Goal: Information Seeking & Learning: Find contact information

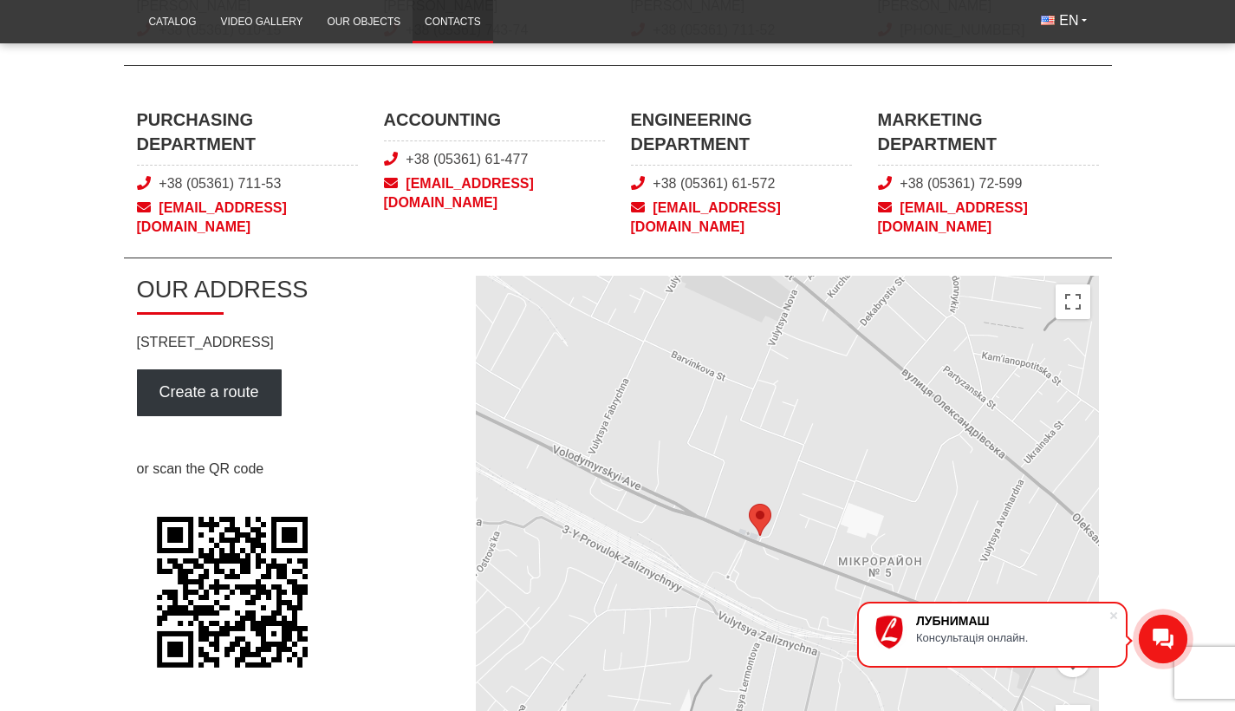
scroll to position [1318, 0]
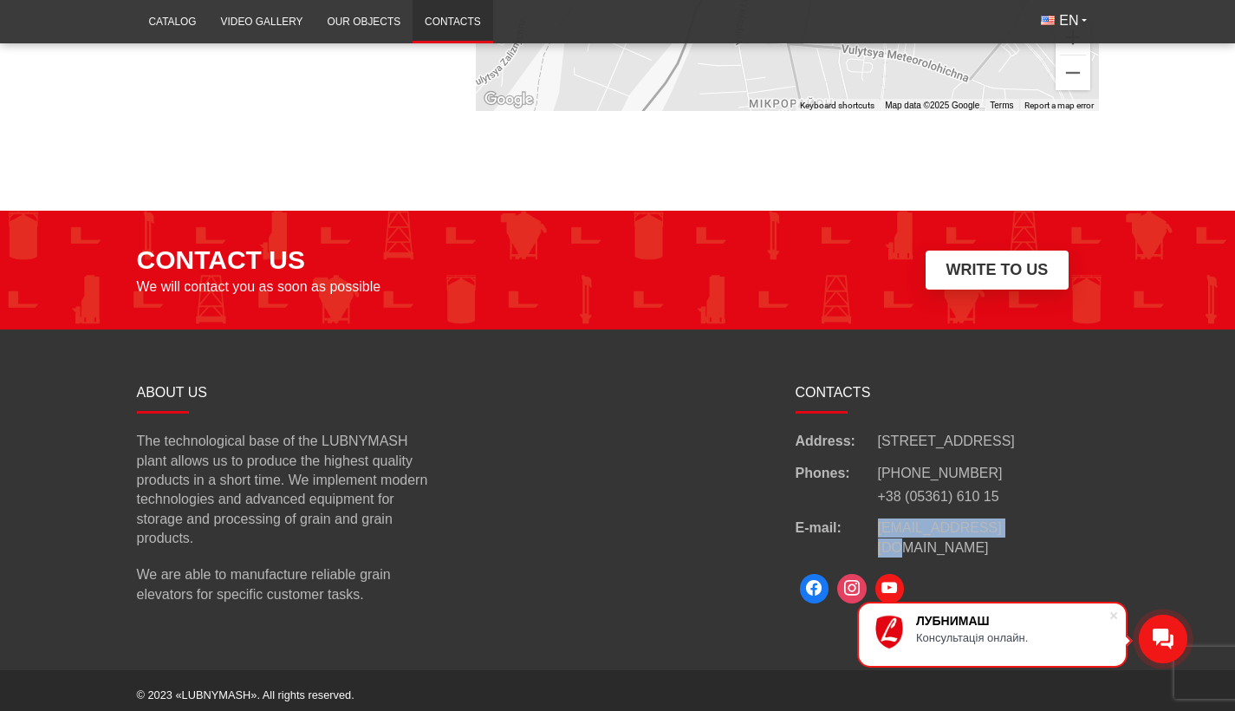
copy div "[EMAIL_ADDRESS][DOMAIN_NAME]"
drag, startPoint x: 1029, startPoint y: 543, endPoint x: 873, endPoint y: 537, distance: 156.1
click at [873, 537] on div "E-mail: [EMAIL_ADDRESS][DOMAIN_NAME]" at bounding box center [947, 537] width 303 height 39
copy ul "[PHONE_NUMBER] +38 (05361) 610 15"
drag, startPoint x: 1000, startPoint y: 512, endPoint x: 885, endPoint y: 488, distance: 117.8
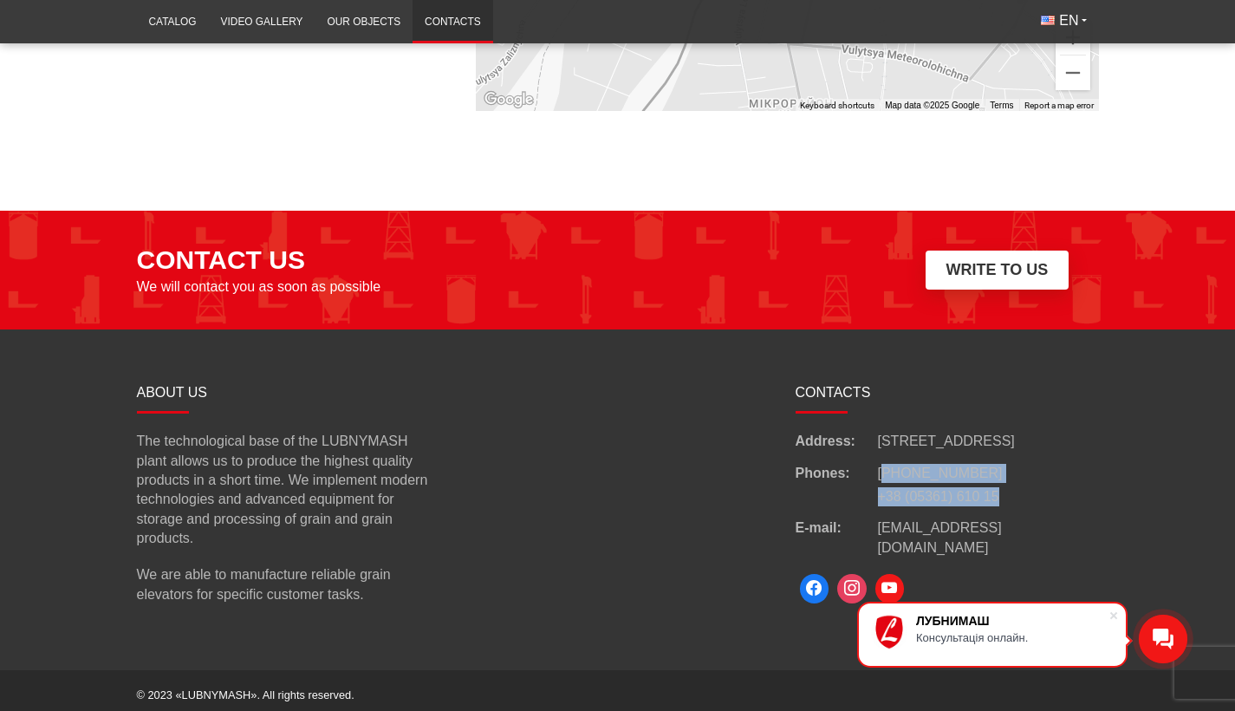
click at [885, 488] on div "Phones: [PHONE_NUMBER] +38 (05361) 610 15" at bounding box center [947, 485] width 303 height 43
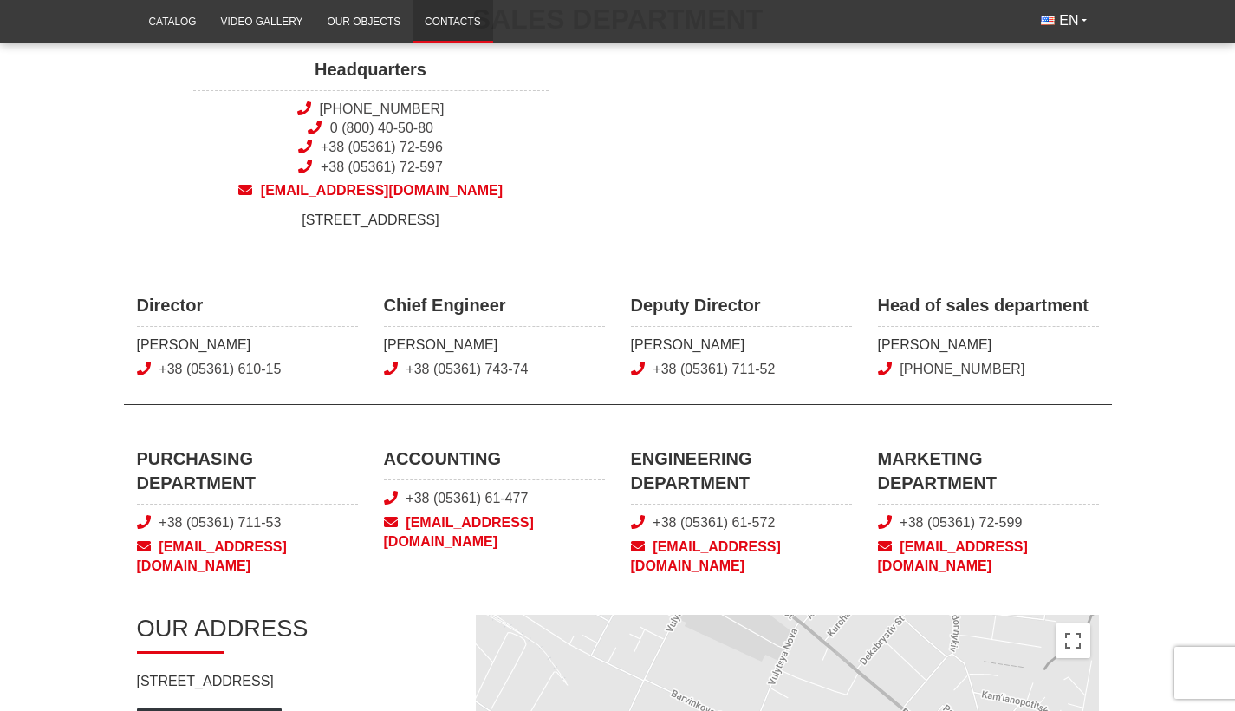
scroll to position [352, 0]
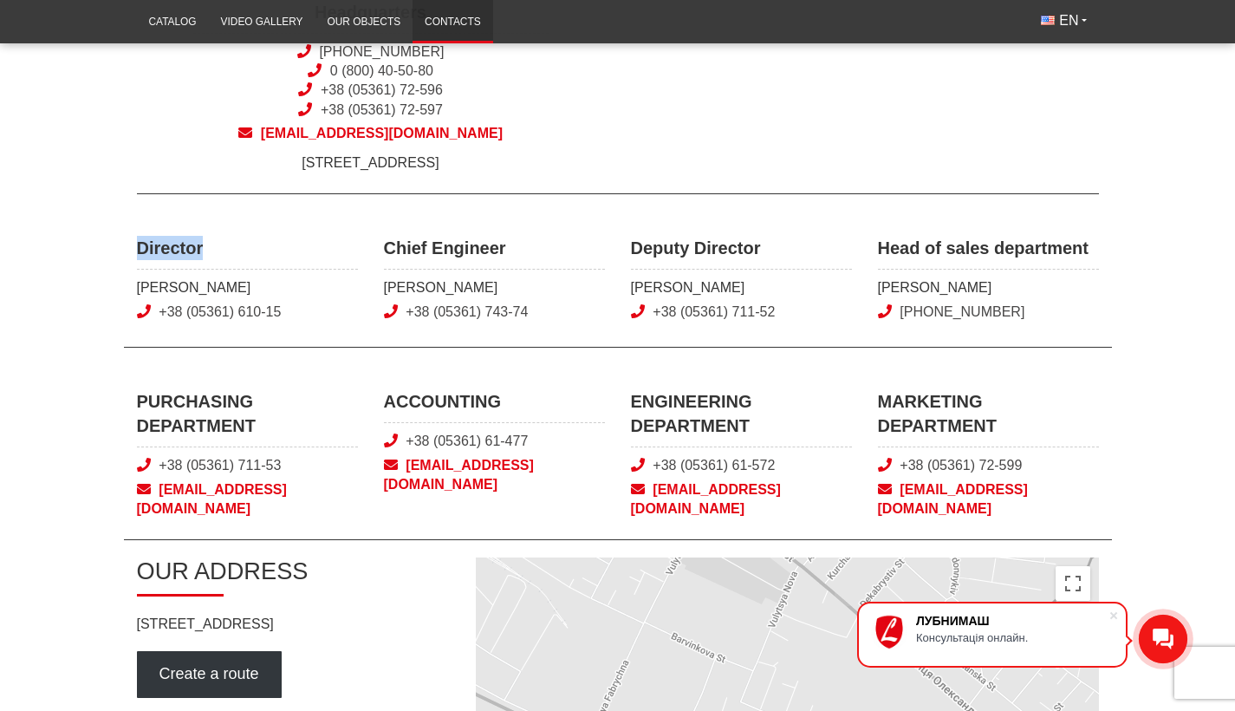
drag, startPoint x: 220, startPoint y: 258, endPoint x: 131, endPoint y: 257, distance: 89.3
click at [131, 257] on div "Director Pleskach Yurii +38 (05361) 610-15" at bounding box center [247, 281] width 247 height 90
copy span "Director"
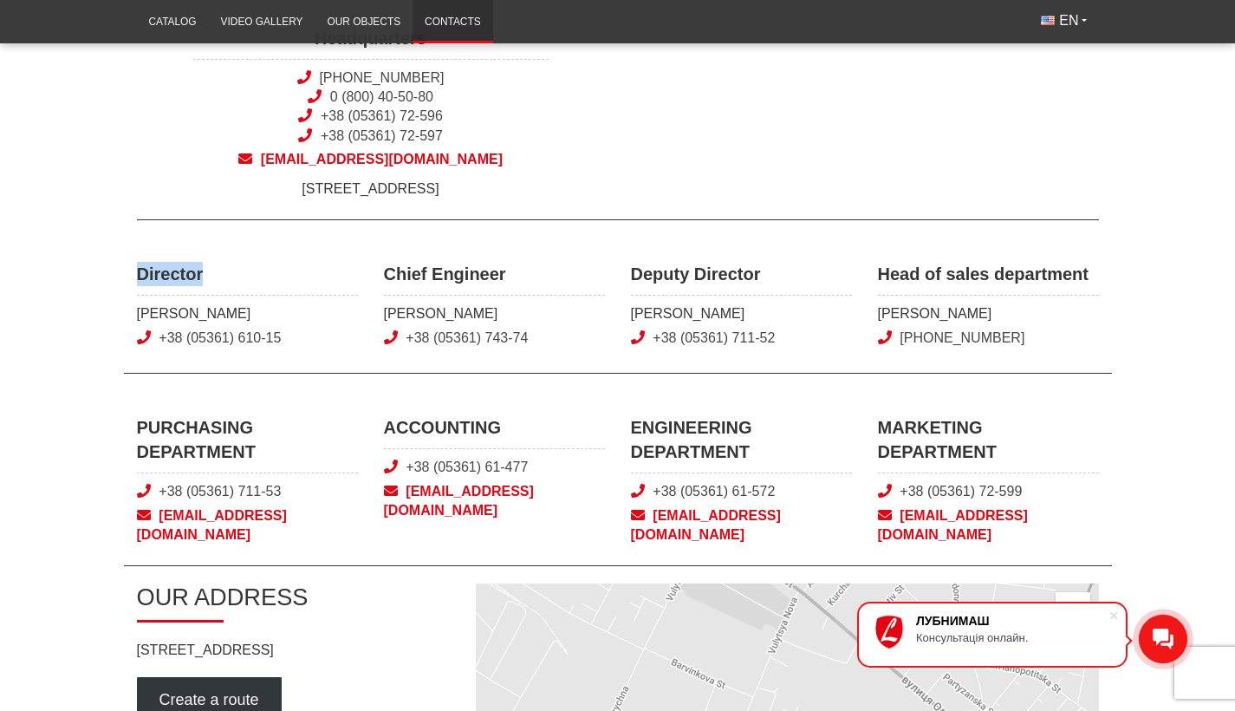
scroll to position [294, 0]
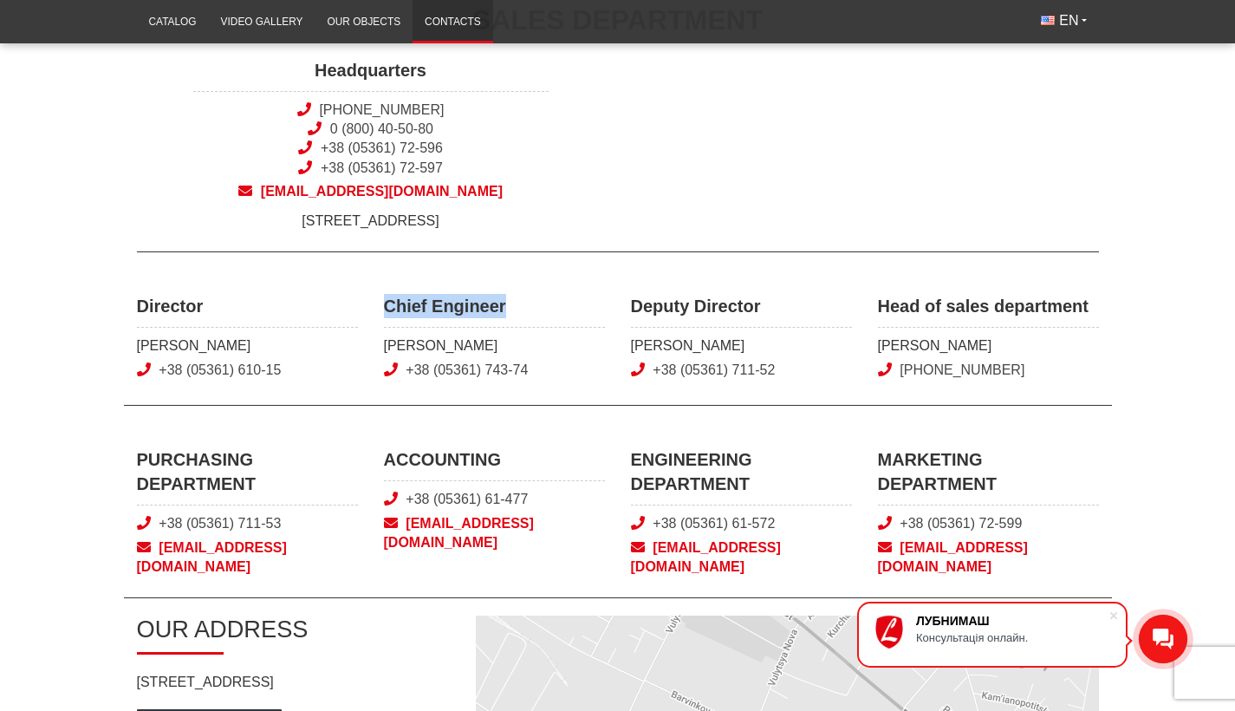
drag, startPoint x: 520, startPoint y: 319, endPoint x: 383, endPoint y: 322, distance: 137.0
click at [384, 322] on span "Chief Engineer" at bounding box center [494, 311] width 221 height 34
copy span "Chief Engineer"
drag, startPoint x: 761, startPoint y: 318, endPoint x: 631, endPoint y: 312, distance: 130.2
click at [631, 312] on span "Deputy Director" at bounding box center [741, 311] width 221 height 34
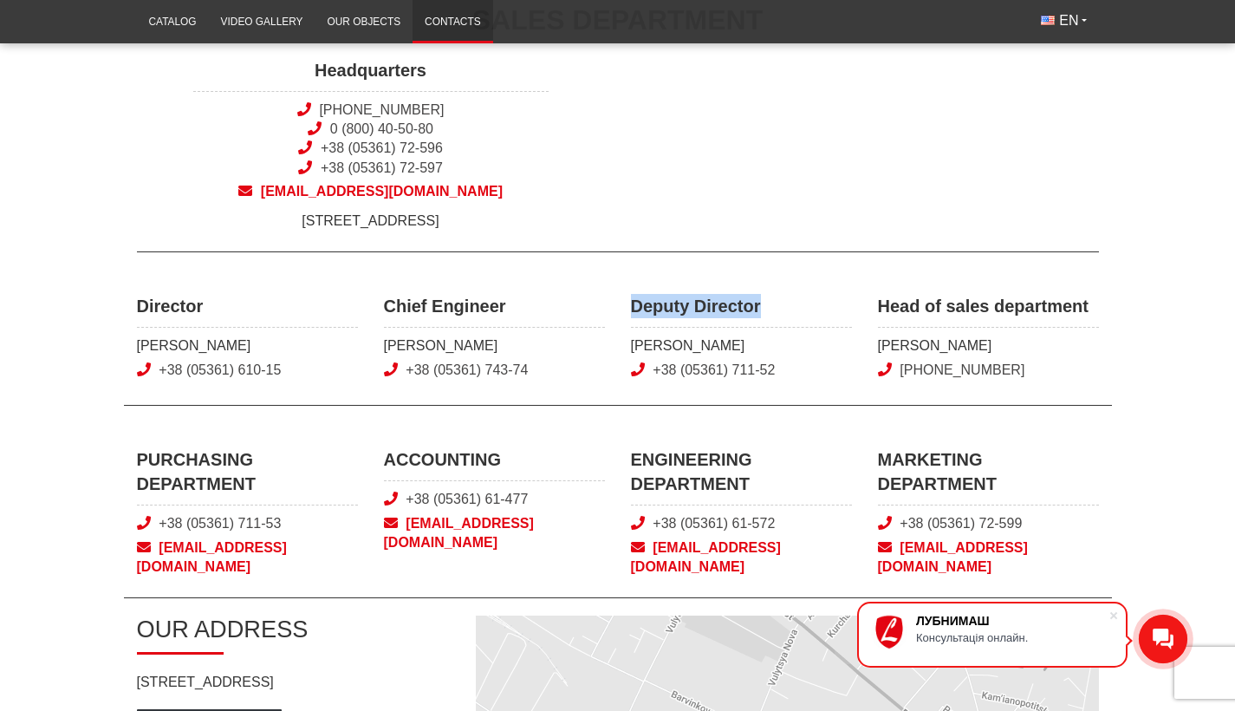
copy span "Deputy Director"
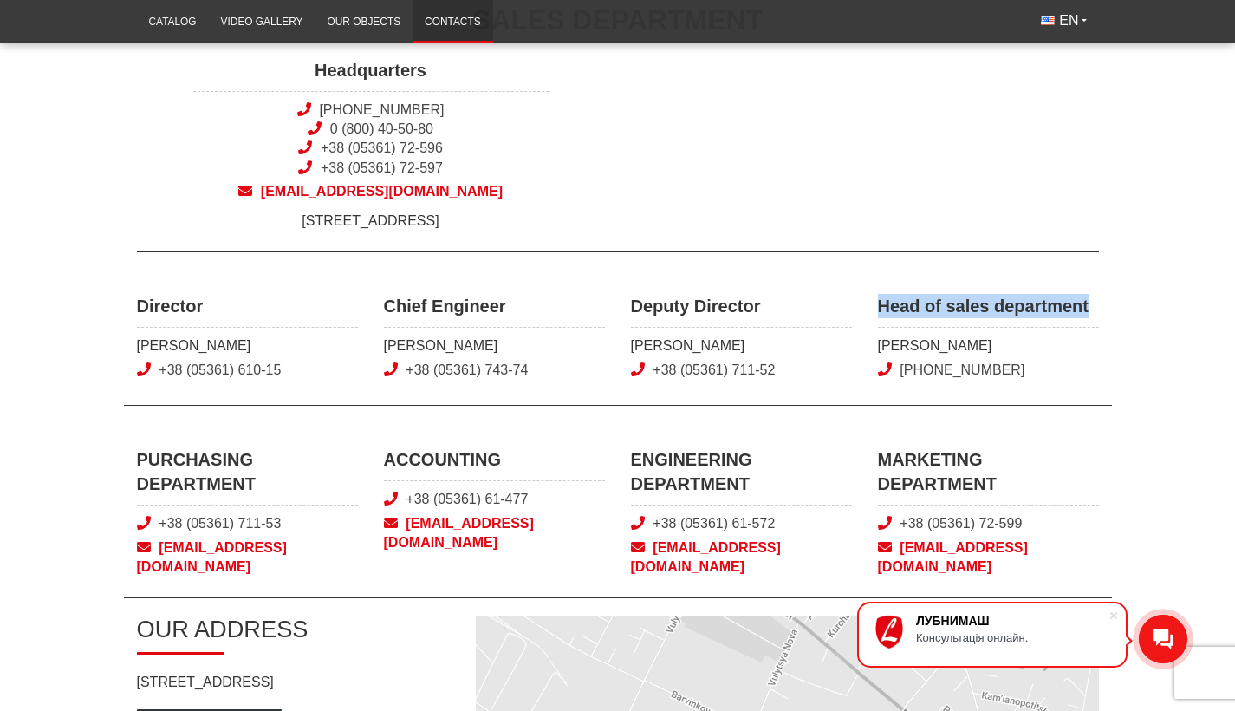
drag, startPoint x: 1110, startPoint y: 317, endPoint x: 881, endPoint y: 317, distance: 228.8
click at [881, 317] on div "Head of sales department Artemenko Oleksandr +38 (066) 020 72 74" at bounding box center [988, 339] width 247 height 90
copy span "Head of sales department"
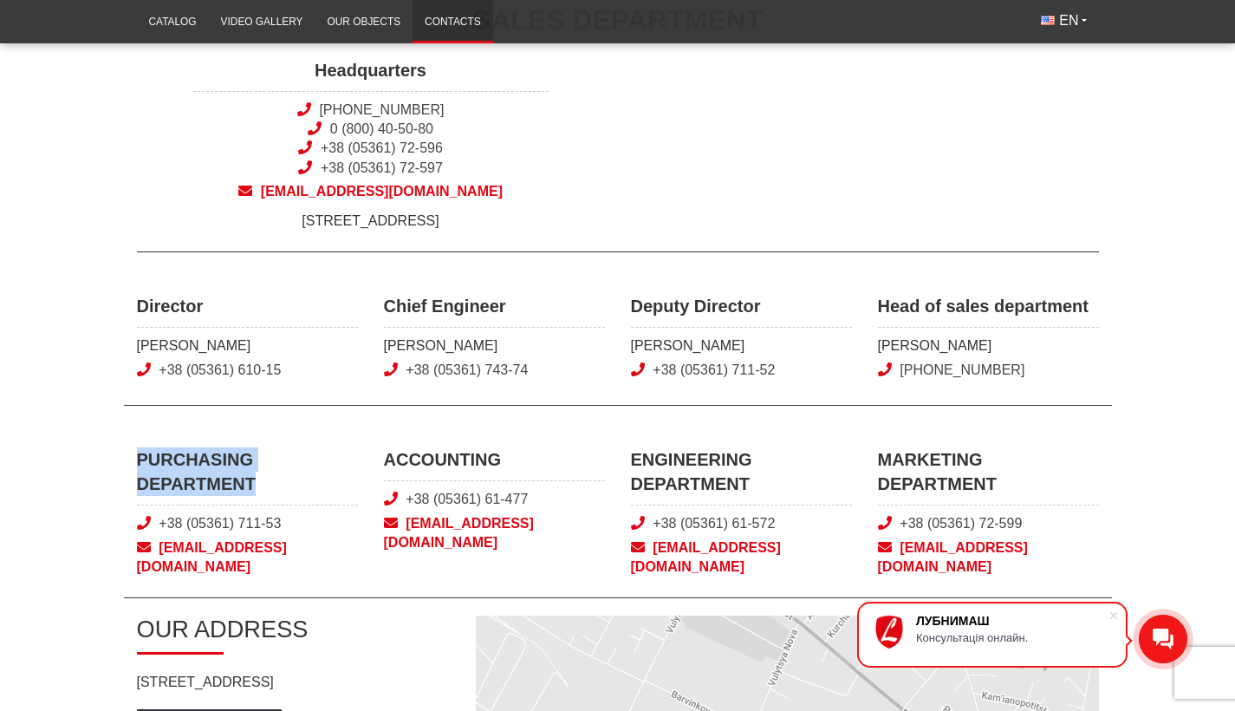
drag, startPoint x: 267, startPoint y: 495, endPoint x: 127, endPoint y: 470, distance: 141.8
click at [127, 470] on div "PURCHASING DEPARTMENT +38 (05361) 711-53 snab@lubnymash.com" at bounding box center [247, 511] width 247 height 129
copy span "PURCHASING DEPARTMENT"
drag, startPoint x: 505, startPoint y: 469, endPoint x: 382, endPoint y: 464, distance: 123.2
click at [382, 464] on div "ACCOUNTING +38 (05361) 61-477 vb@lubnymash.com" at bounding box center [494, 511] width 247 height 129
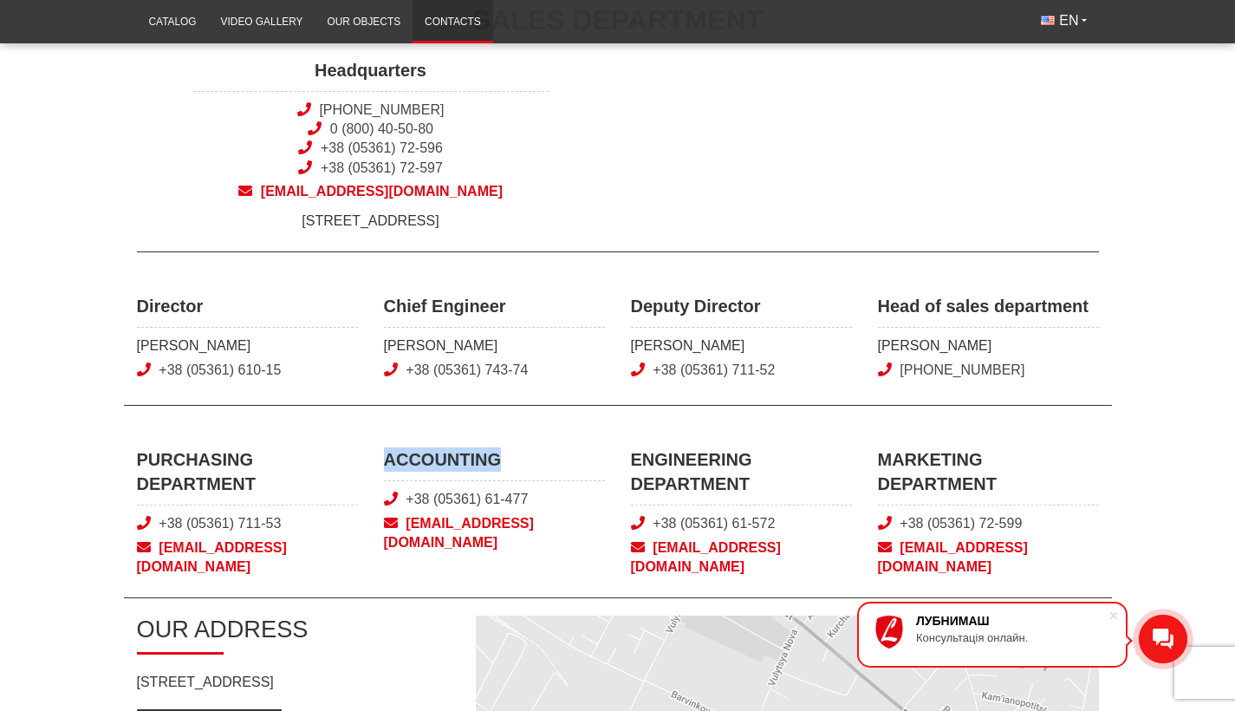
copy span "ACCOUNTING"
drag, startPoint x: 765, startPoint y: 501, endPoint x: 624, endPoint y: 471, distance: 144.3
click at [624, 471] on div "ENGINEERING DEPARTMENT +38 (05361) 61-572 tech@lubnymash.com" at bounding box center [741, 511] width 247 height 129
copy span "ENGINEERING DEPARTMENT"
drag, startPoint x: 998, startPoint y: 488, endPoint x: 878, endPoint y: 463, distance: 123.1
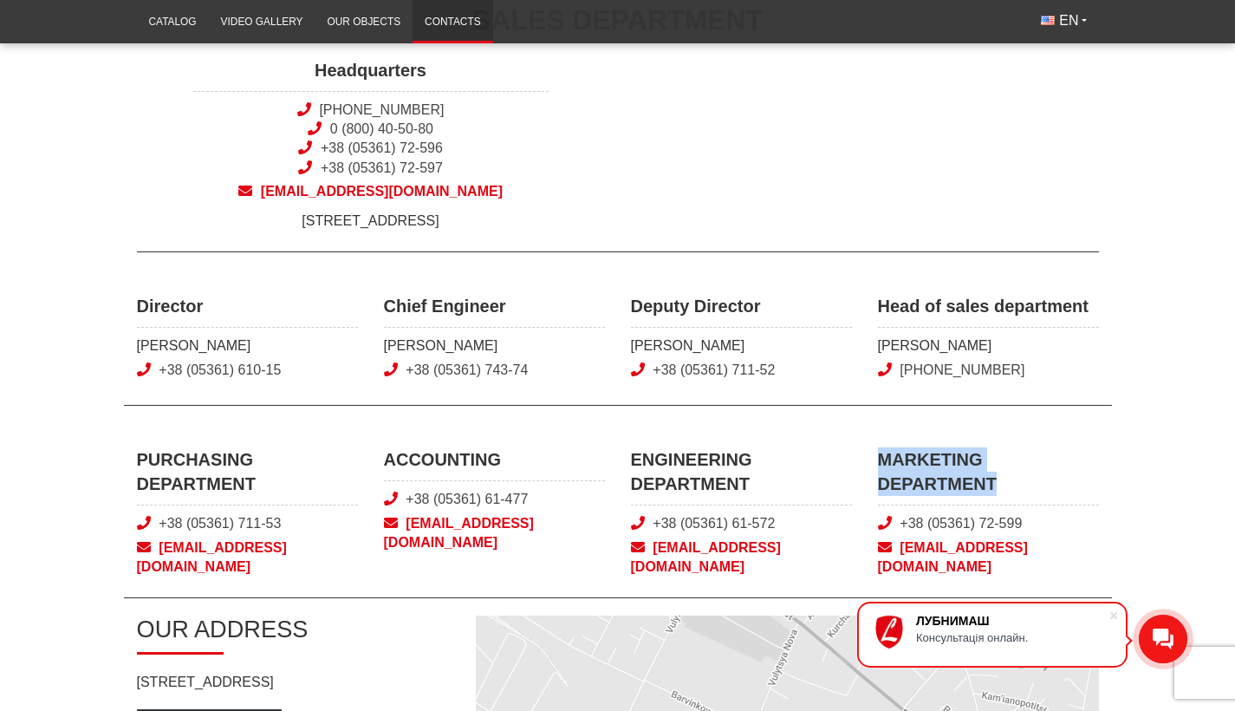
click at [878, 463] on span "MARKETING DEPARTMENT" at bounding box center [988, 476] width 221 height 58
copy span "MARKETING DEPARTMENT"
drag, startPoint x: 114, startPoint y: 361, endPoint x: 231, endPoint y: 364, distance: 116.2
click at [231, 364] on main "Contacts SALES DEPARTMENT Headquarters +38 (050) 308-41-99 0 (800) 40-50-80 +38…" at bounding box center [617, 538] width 1235 height 1196
copy span "[PERSON_NAME]"
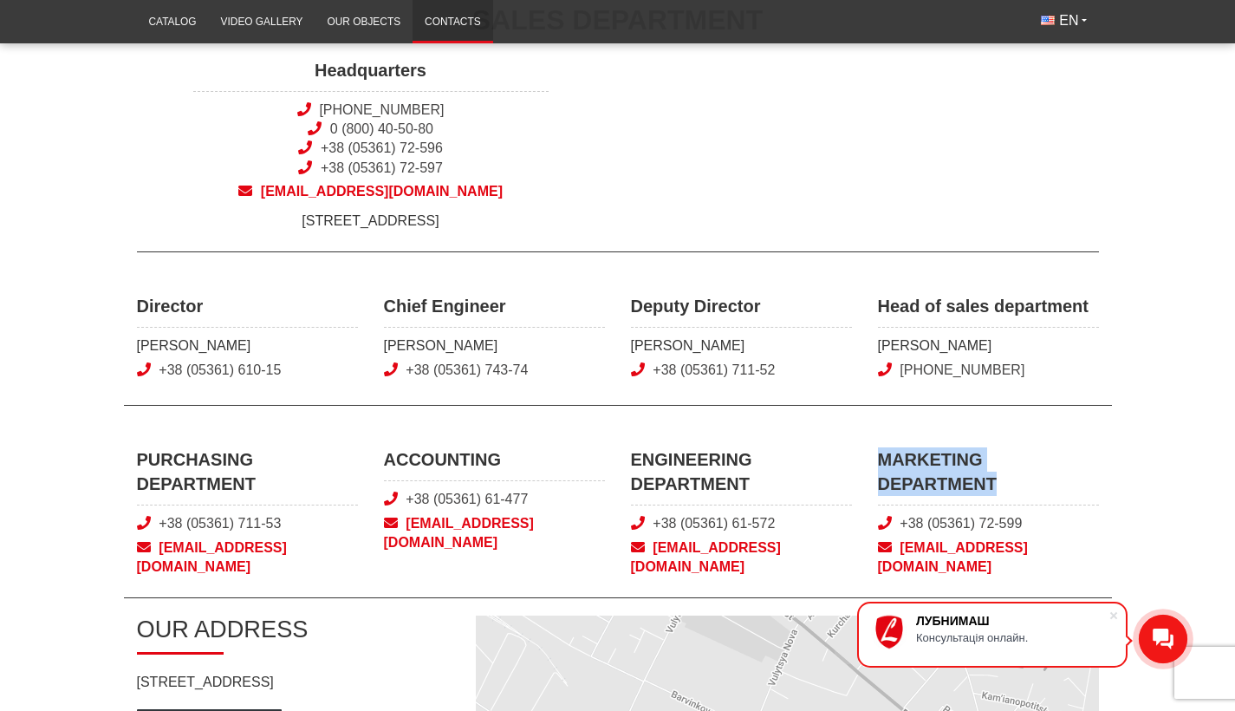
drag, startPoint x: 380, startPoint y: 356, endPoint x: 477, endPoint y: 356, distance: 96.2
click at [477, 356] on div "Chief Engineer Kravets Serhii +38 (05361) 743-74" at bounding box center [494, 339] width 247 height 90
copy span "[PERSON_NAME]"
drag, startPoint x: 617, startPoint y: 355, endPoint x: 757, endPoint y: 354, distance: 139.5
click at [757, 354] on div "Deputy Director Pleskach Oleksandr +38 (05361) 711-52" at bounding box center [741, 339] width 247 height 90
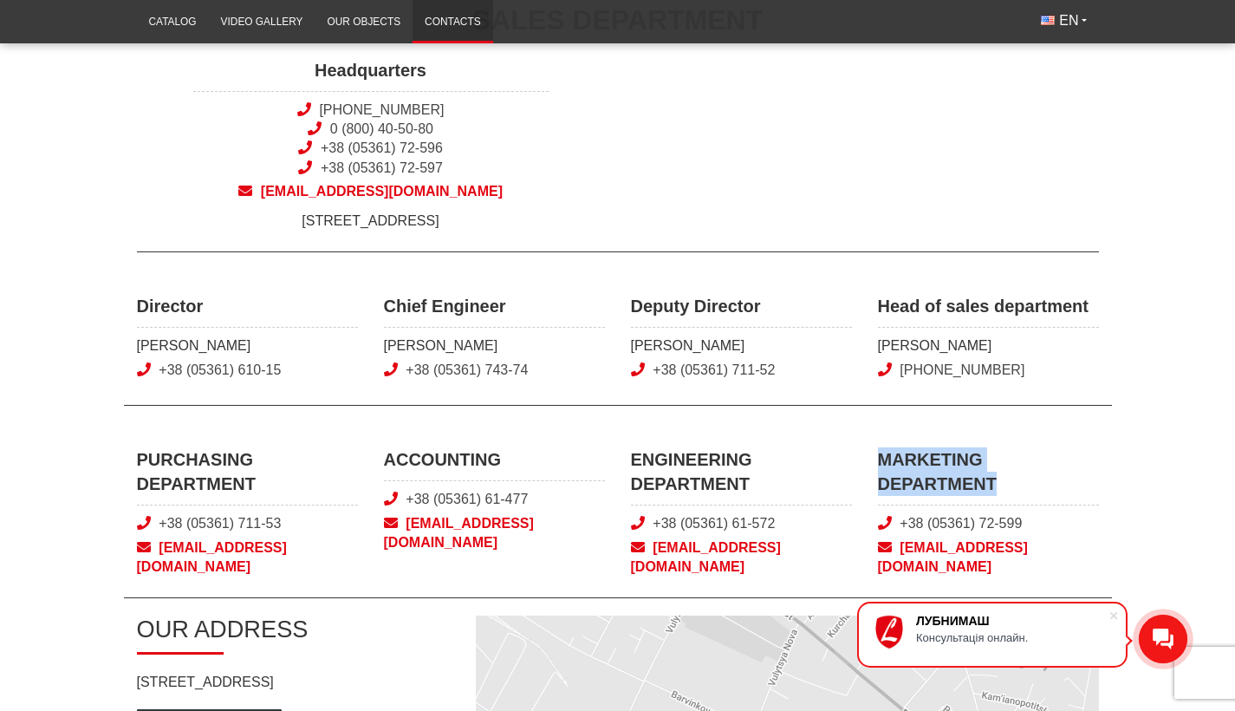
drag, startPoint x: 867, startPoint y: 355, endPoint x: 1020, endPoint y: 355, distance: 153.4
click at [1020, 355] on div "Head of sales department Artemenko Oleksandr +38 (066) 020 72 74" at bounding box center [988, 339] width 247 height 90
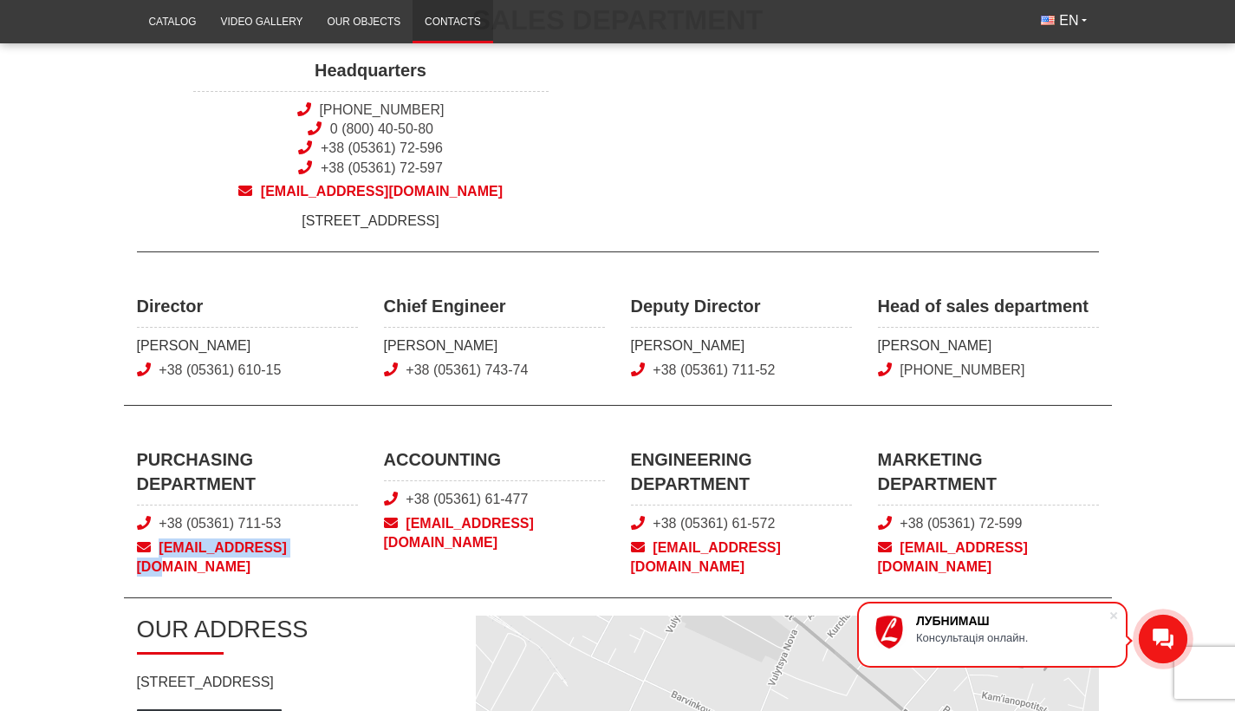
drag, startPoint x: 125, startPoint y: 569, endPoint x: 299, endPoint y: 572, distance: 174.2
click at [299, 572] on div "PURCHASING DEPARTMENT +38 (05361) 711-53 snab@lubnymash.com ACCOUNTING +38 (053…" at bounding box center [618, 522] width 988 height 151
drag, startPoint x: 422, startPoint y: 536, endPoint x: 550, endPoint y: 530, distance: 128.4
click at [550, 530] on div "ACCOUNTING +38 (05361) 61-477 vb@lubnymash.com" at bounding box center [494, 511] width 247 height 129
drag, startPoint x: 625, startPoint y: 562, endPoint x: 797, endPoint y: 555, distance: 171.8
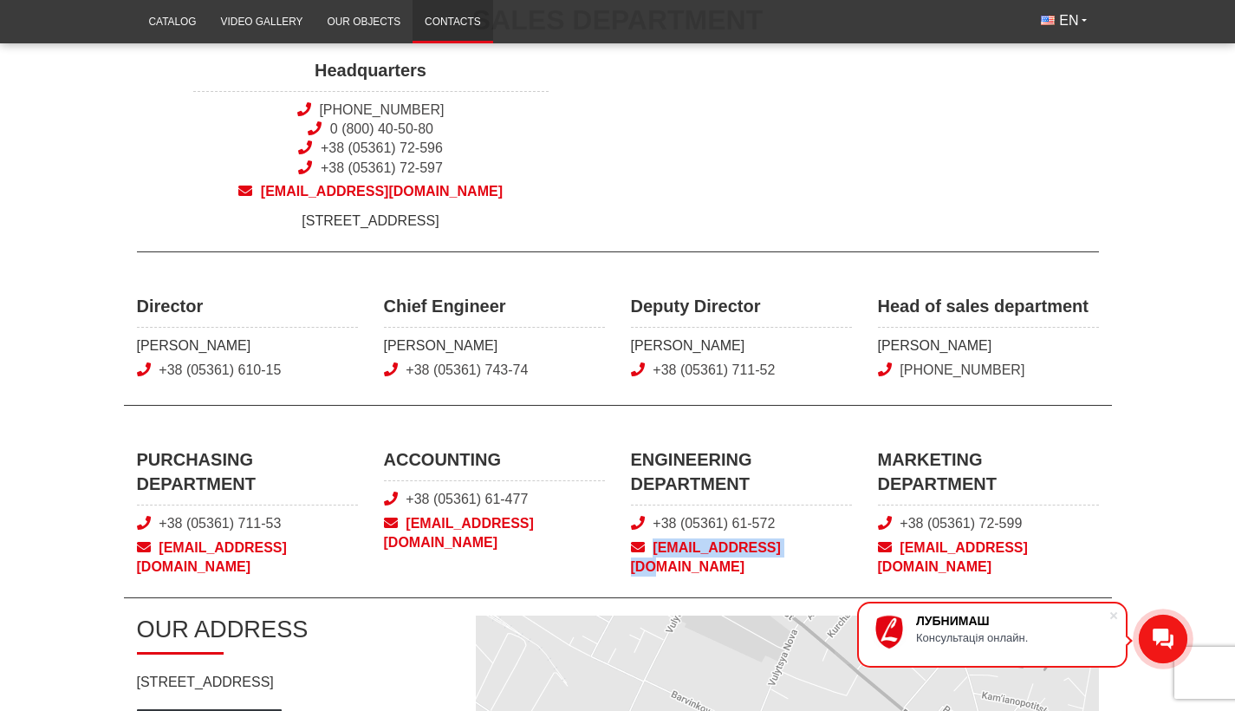
click at [797, 555] on div "ENGINEERING DEPARTMENT +38 (05361) 61-572 tech@lubnymash.com" at bounding box center [741, 511] width 247 height 129
drag, startPoint x: 875, startPoint y: 562, endPoint x: 1116, endPoint y: 558, distance: 241.0
click at [1116, 558] on main "Contacts SALES DEPARTMENT Headquarters +38 (050) 308-41-99 0 (800) 40-50-80 +38…" at bounding box center [617, 538] width 1235 height 1196
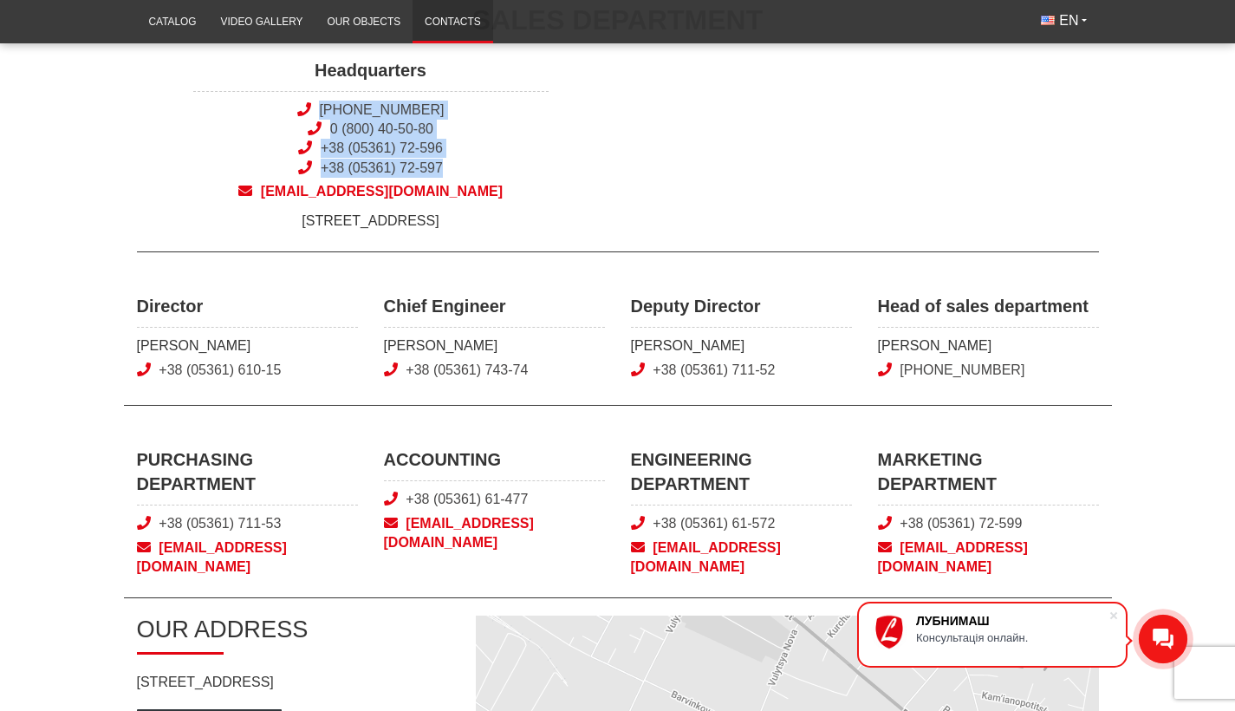
drag, startPoint x: 294, startPoint y: 101, endPoint x: 446, endPoint y: 161, distance: 163.8
click at [446, 161] on span "+38 (050) 308-41-99 0 (800) 40-50-80 +38 (05361) 72-596 +38 (05361) 72-597" at bounding box center [370, 140] width 355 height 78
click at [533, 173] on span "+38 (050) 308-41-99 0 (800) 40-50-80 +38 (05361) 72-596 +38 (05361) 72-597" at bounding box center [370, 140] width 355 height 78
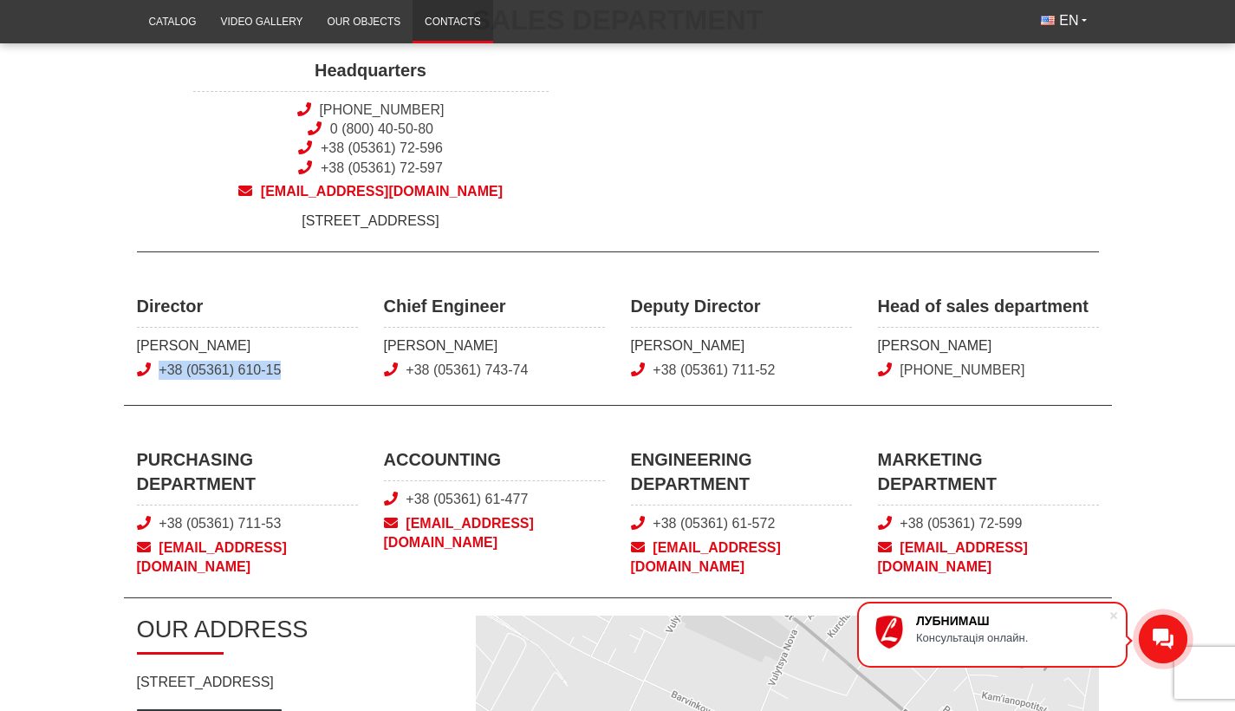
drag, startPoint x: 116, startPoint y: 380, endPoint x: 292, endPoint y: 382, distance: 176.0
click at [292, 382] on main "Contacts SALES DEPARTMENT Headquarters +38 (050) 308-41-99 0 (800) 40-50-80 +38…" at bounding box center [617, 538] width 1235 height 1196
drag, startPoint x: 384, startPoint y: 382, endPoint x: 561, endPoint y: 381, distance: 176.8
click at [561, 380] on span "+38 (05361) 743-74" at bounding box center [494, 370] width 221 height 19
drag, startPoint x: 634, startPoint y: 384, endPoint x: 803, endPoint y: 386, distance: 169.0
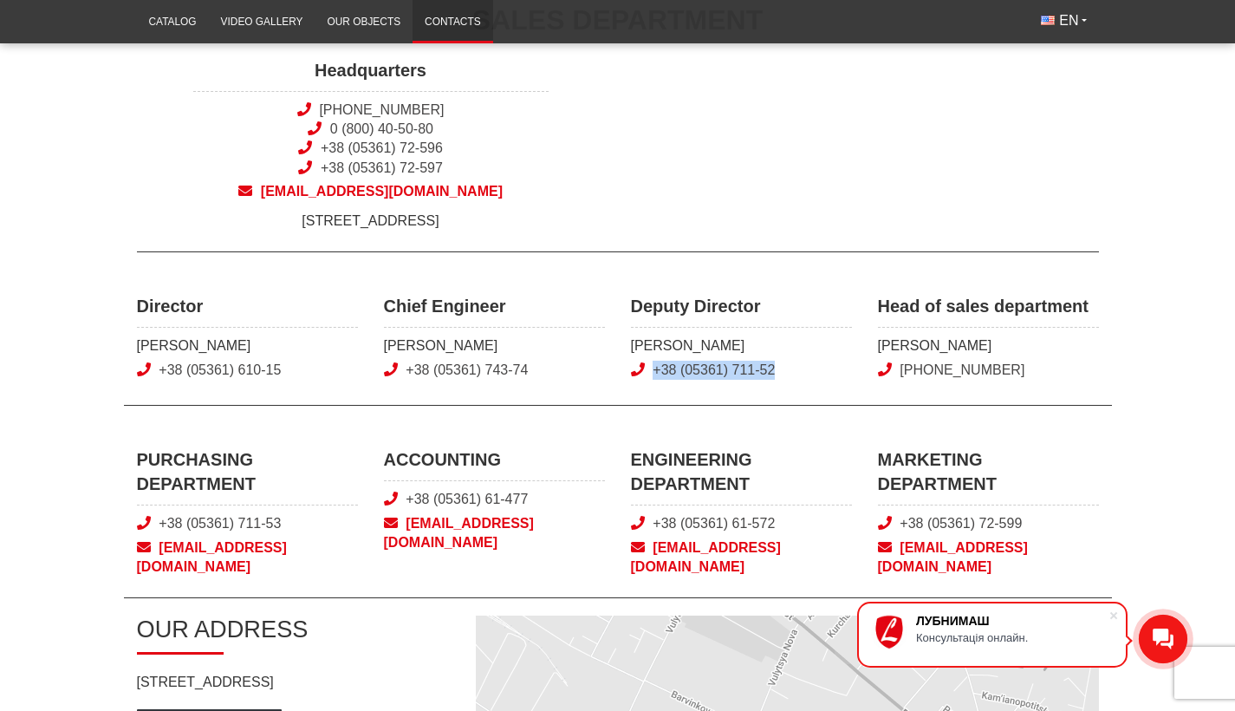
click at [803, 380] on span "+38 (05361) 711-52" at bounding box center [741, 370] width 221 height 19
drag, startPoint x: 855, startPoint y: 385, endPoint x: 1054, endPoint y: 382, distance: 198.5
click at [1054, 382] on div "Director Pleskach Yurii +38 (05361) 610-15 Chief Engineer Kravets Serhii +38 (0…" at bounding box center [618, 350] width 988 height 112
click at [869, 406] on div "Director Pleskach Yurii +38 (05361) 610-15 Chief Engineer Kravets Serhii +38 (0…" at bounding box center [618, 350] width 988 height 112
drag, startPoint x: 875, startPoint y: 384, endPoint x: 1039, endPoint y: 383, distance: 163.8
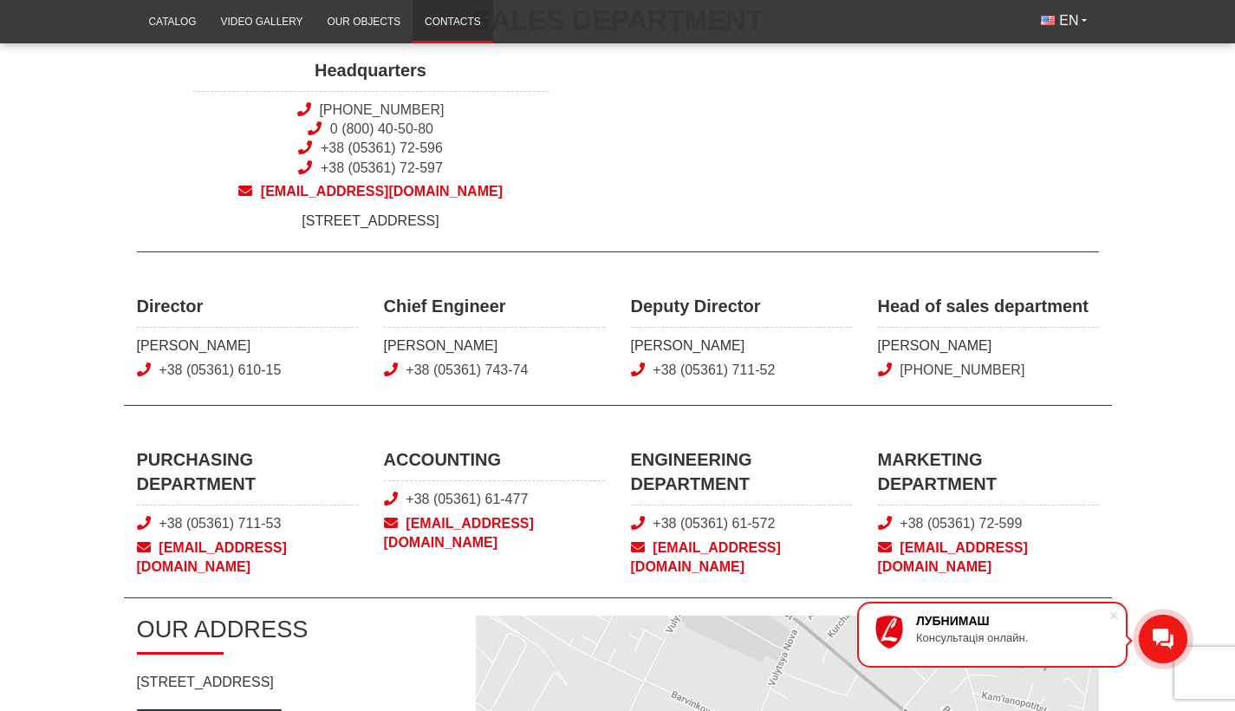
click at [1039, 383] on div "Head of sales department Artemenko Oleksandr +38 (066) 020 72 74" at bounding box center [988, 339] width 247 height 90
drag, startPoint x: 121, startPoint y: 534, endPoint x: 286, endPoint y: 536, distance: 164.7
click at [286, 536] on main "Contacts SALES DEPARTMENT Headquarters +38 (050) 308-41-99 0 (800) 40-50-80 +38…" at bounding box center [617, 538] width 1235 height 1196
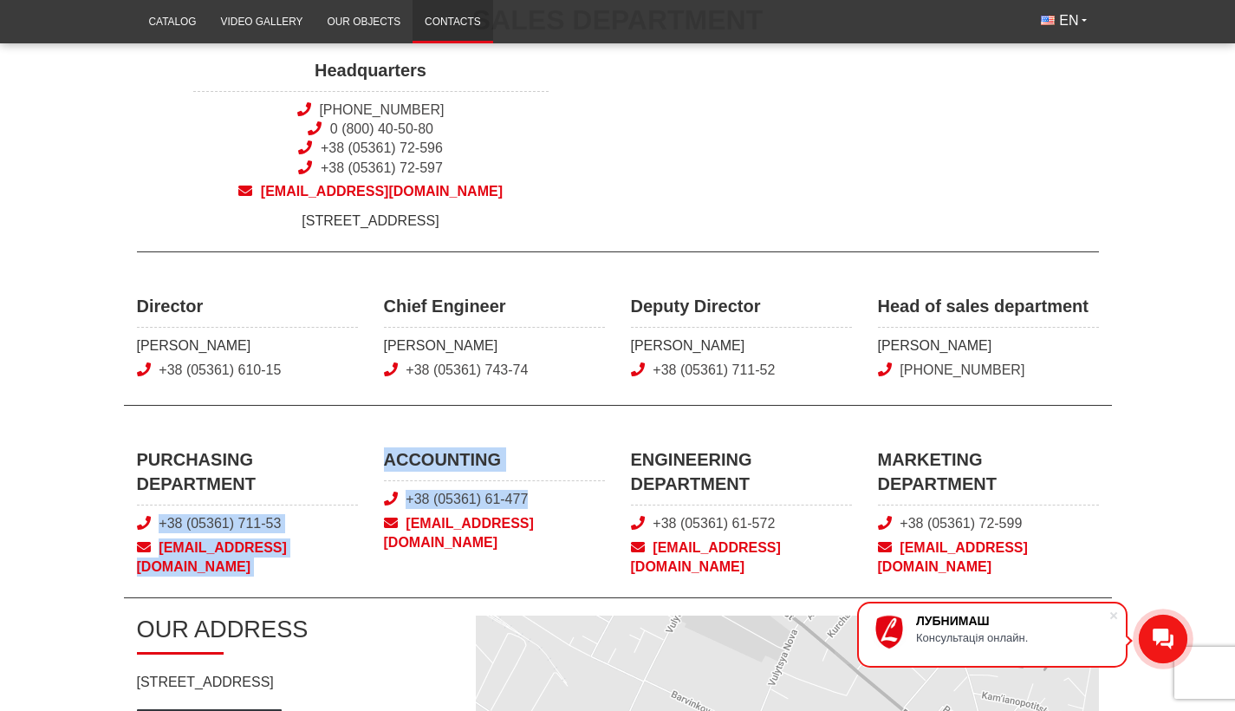
drag, startPoint x: 366, startPoint y: 508, endPoint x: 546, endPoint y: 488, distance: 181.4
click at [530, 507] on div "PURCHASING DEPARTMENT +38 (05361) 711-53 snab@lubnymash.com ACCOUNTING +38 (053…" at bounding box center [618, 522] width 988 height 151
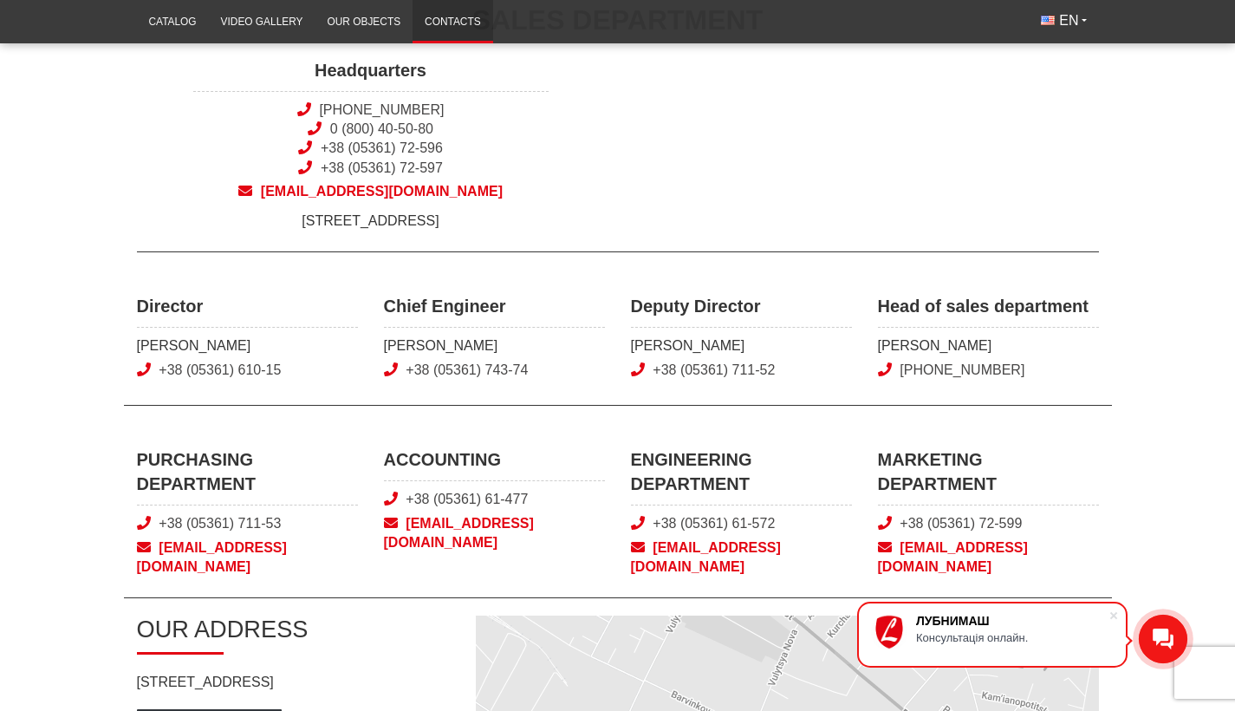
click at [568, 380] on span "+38 (05361) 743-74" at bounding box center [494, 370] width 221 height 19
drag, startPoint x: 386, startPoint y: 510, endPoint x: 543, endPoint y: 510, distance: 157.7
click at [543, 510] on div "ACCOUNTING +38 (05361) 61-477 vb@lubnymash.com" at bounding box center [494, 511] width 247 height 129
click at [575, 550] on div "ACCOUNTING +38 (05361) 61-477 vb@lubnymash.com" at bounding box center [494, 511] width 247 height 129
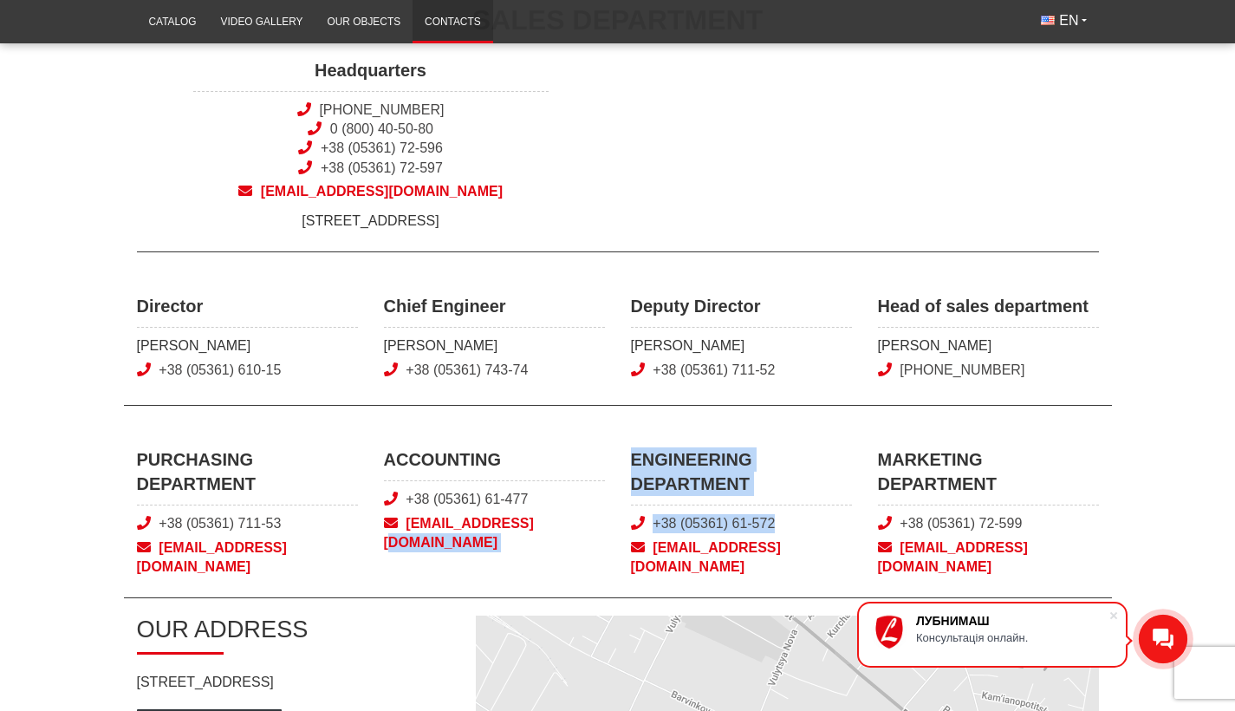
drag, startPoint x: 619, startPoint y: 544, endPoint x: 810, endPoint y: 498, distance: 197.0
click at [794, 541] on div "PURCHASING DEPARTMENT +38 (05361) 711-53 snab@lubnymash.com ACCOUNTING +38 (053…" at bounding box center [618, 522] width 988 height 151
click at [813, 425] on div "Contacts SALES DEPARTMENT Headquarters +38 (050) 308-41-99 0 (800) 40-50-80 +38…" at bounding box center [618, 538] width 988 height 1196
drag, startPoint x: 613, startPoint y: 543, endPoint x: 783, endPoint y: 539, distance: 169.9
click at [783, 539] on div "PURCHASING DEPARTMENT +38 (05361) 711-53 snab@lubnymash.com ACCOUNTING +38 (053…" at bounding box center [618, 522] width 988 height 151
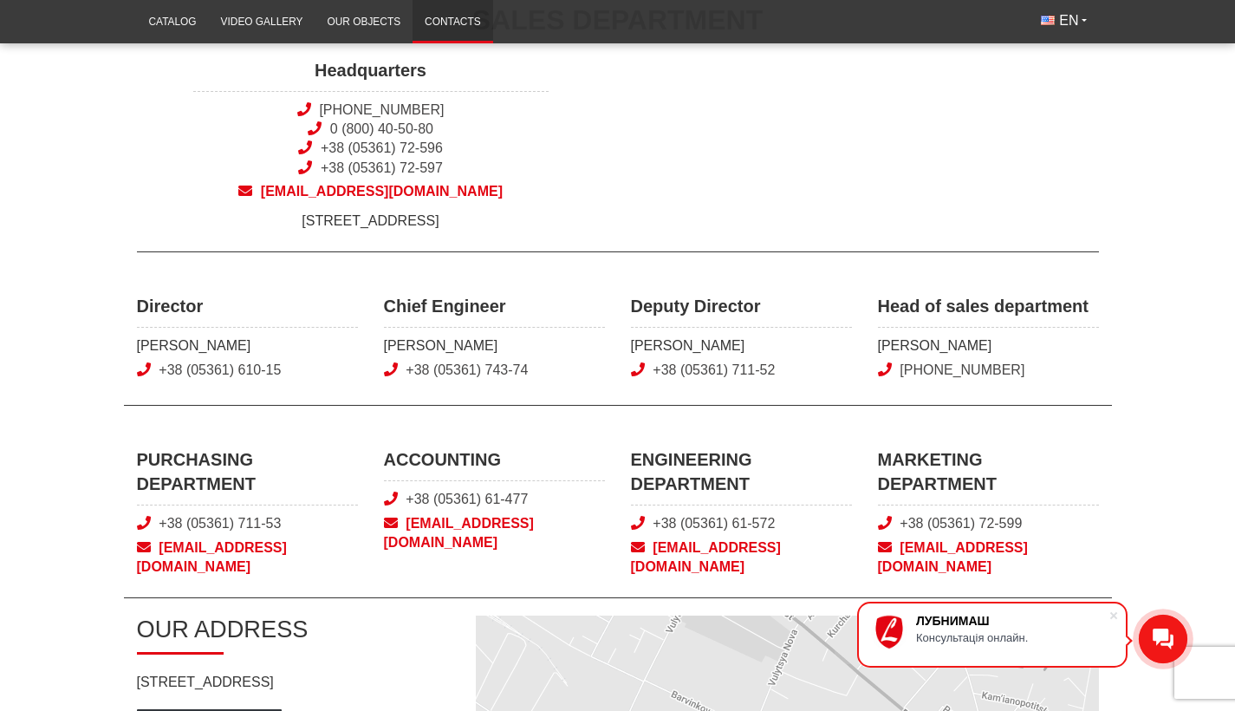
click at [822, 231] on div "Headquarters +38 (050) 308-41-99 0 (800) 40-50-80 +38 (05361) 72-596 +38 (05361…" at bounding box center [618, 144] width 988 height 172
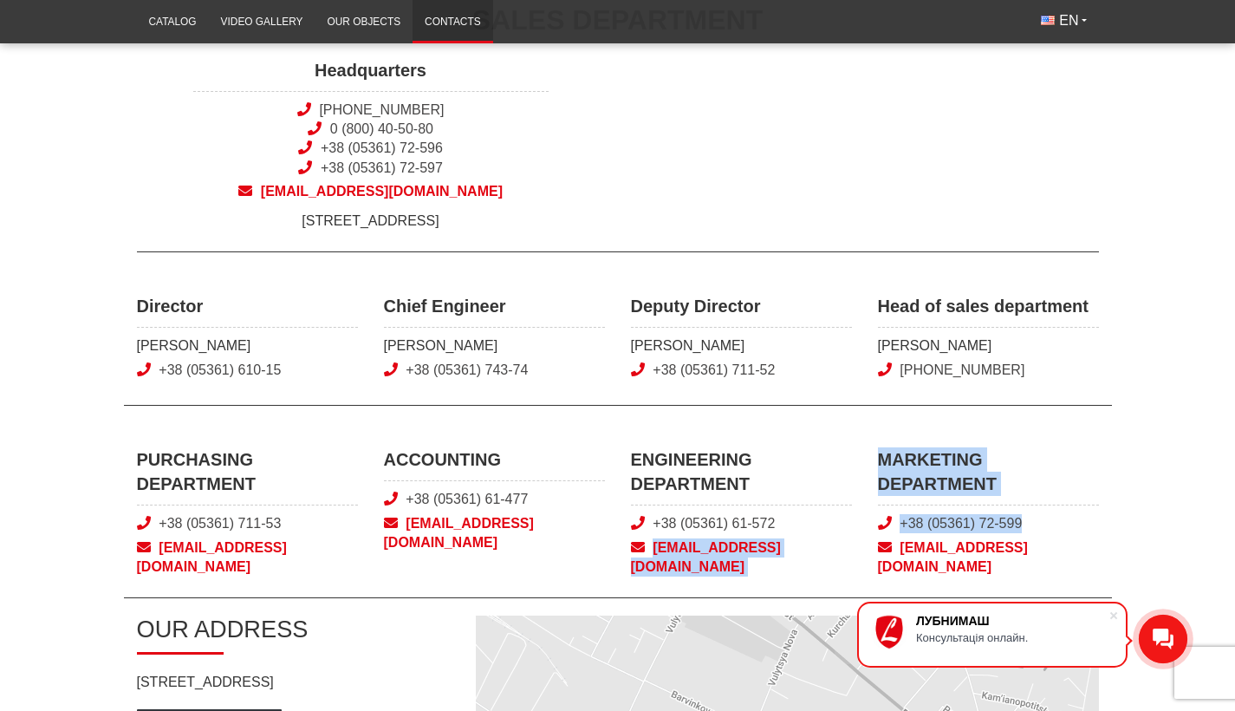
drag, startPoint x: 857, startPoint y: 542, endPoint x: 1030, endPoint y: 536, distance: 172.6
click at [1030, 536] on div "PURCHASING DEPARTMENT +38 (05361) 711-53 snab@lubnymash.com ACCOUNTING +38 (053…" at bounding box center [618, 522] width 988 height 151
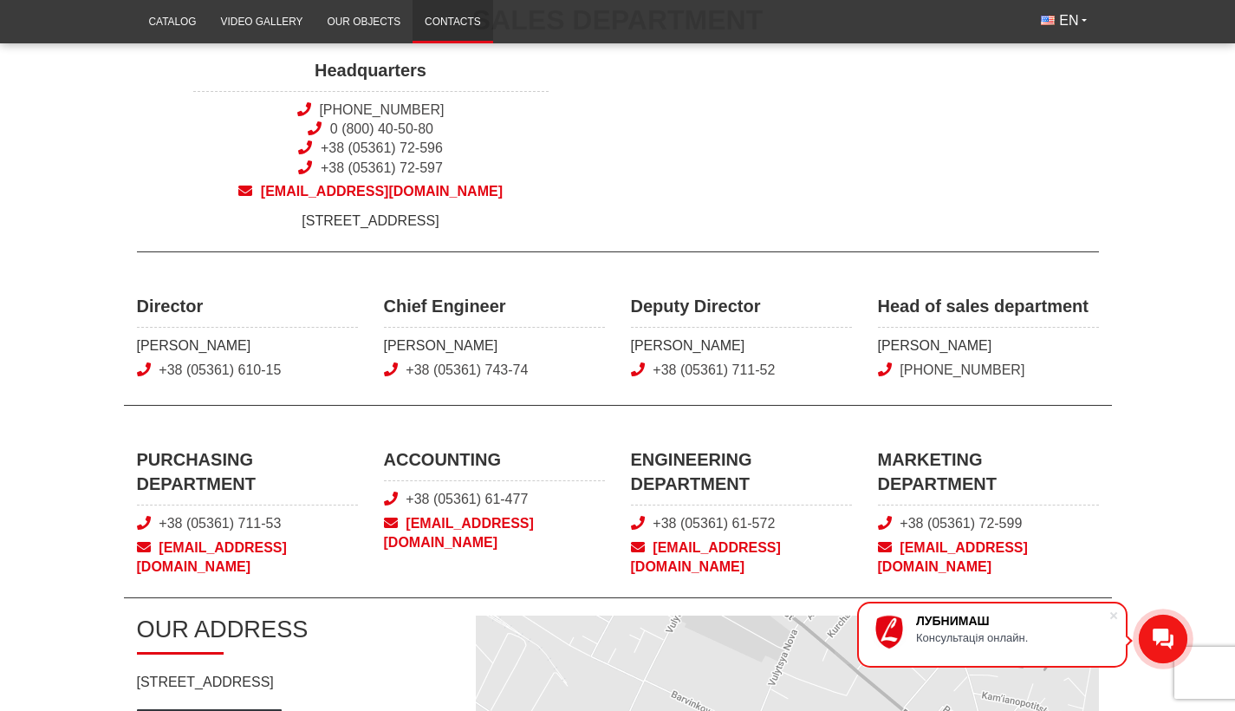
click at [706, 120] on div "Headquarters +38 (050) 308-41-99 0 (800) 40-50-80 +38 (05361) 72-596 +38 (05361…" at bounding box center [618, 144] width 988 height 172
drag, startPoint x: 865, startPoint y: 537, endPoint x: 1034, endPoint y: 535, distance: 169.0
click at [1034, 535] on div "MARKETING DEPARTMENT +38 (05361) 72-599 marketing@lubnymash.com" at bounding box center [988, 511] width 247 height 129
